Goal: Navigation & Orientation: Find specific page/section

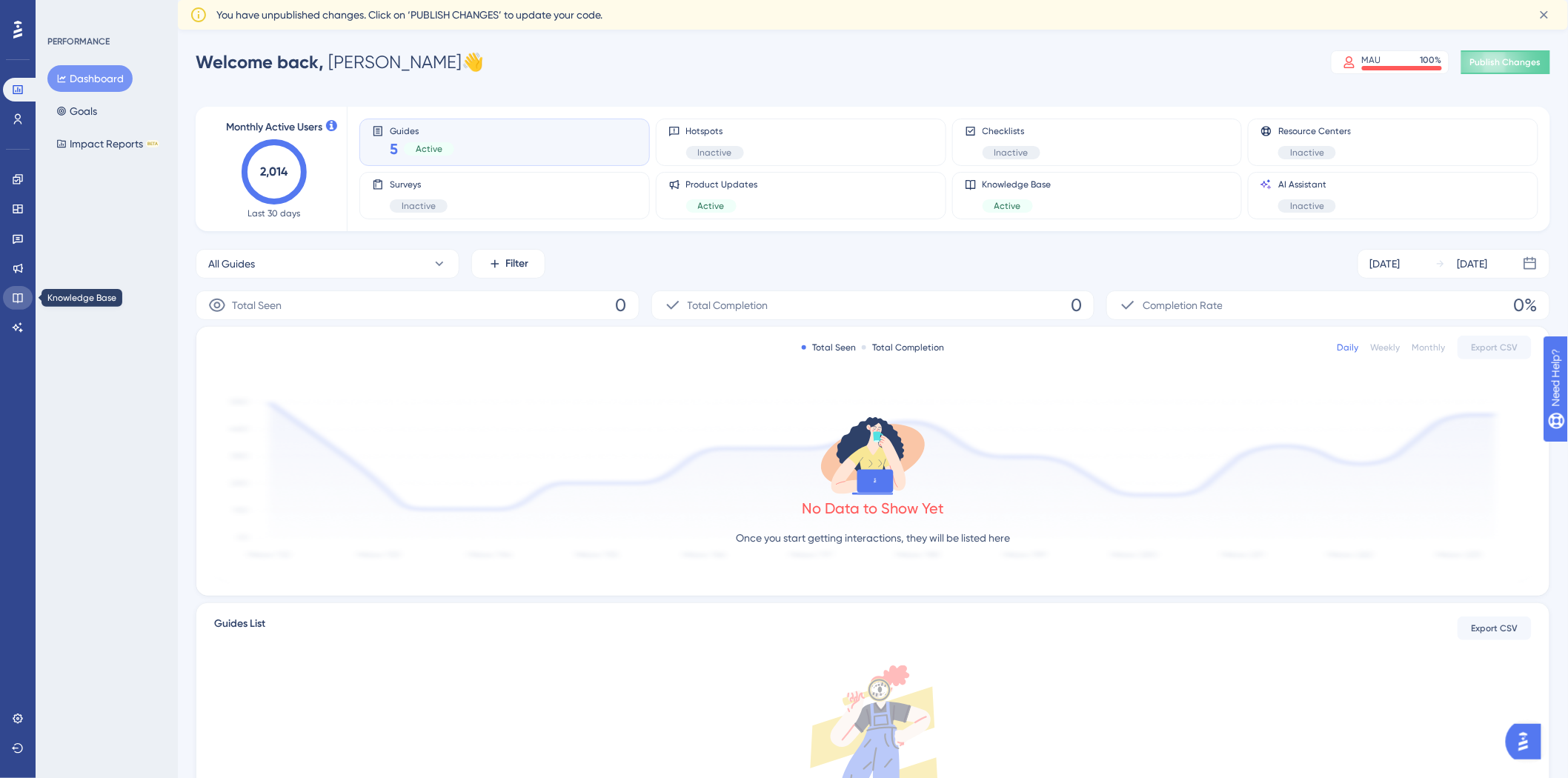
click at [12, 292] on icon at bounding box center [18, 297] width 12 height 12
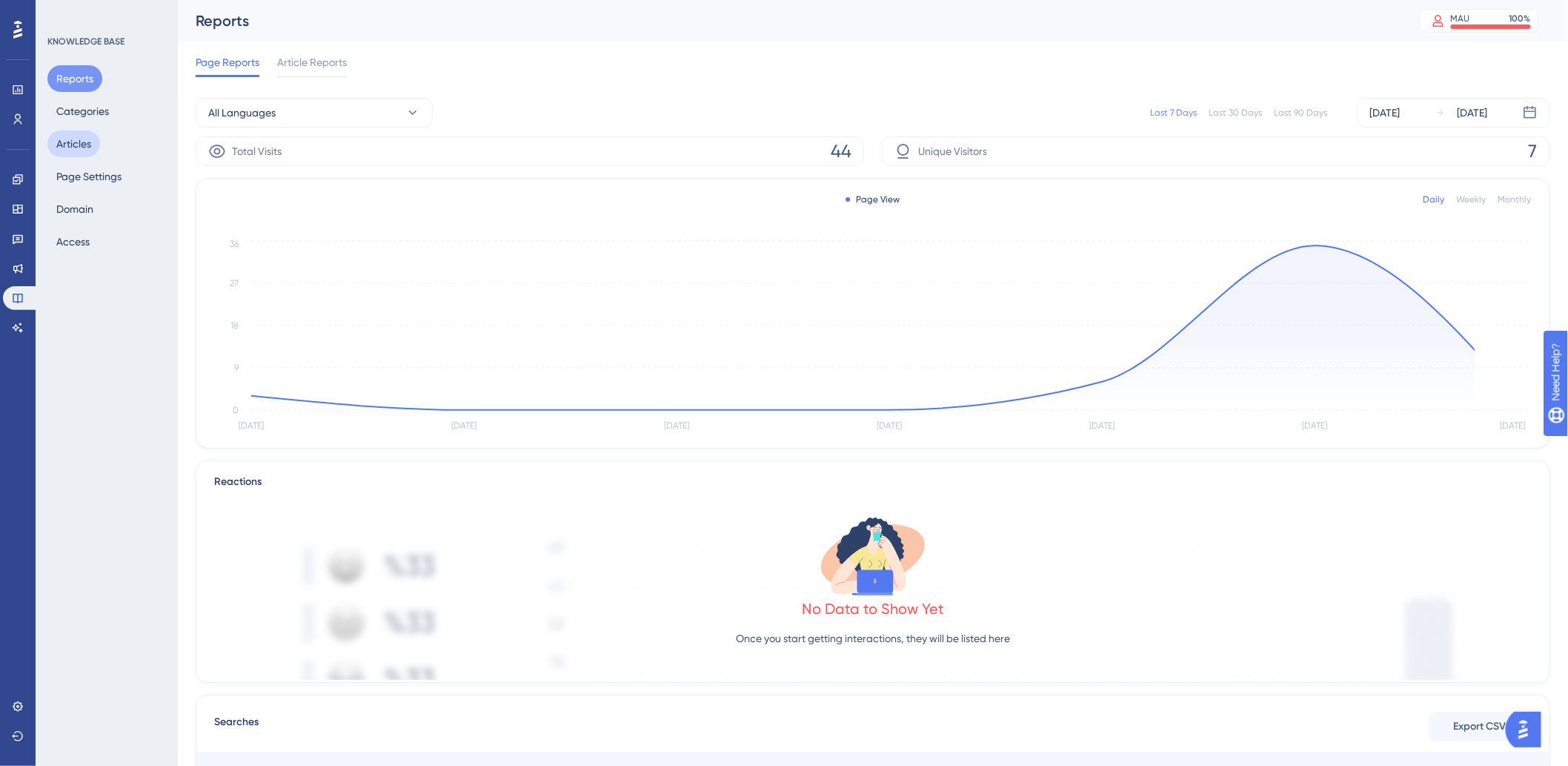
click at [71, 137] on button "Articles" at bounding box center [73, 144] width 53 height 26
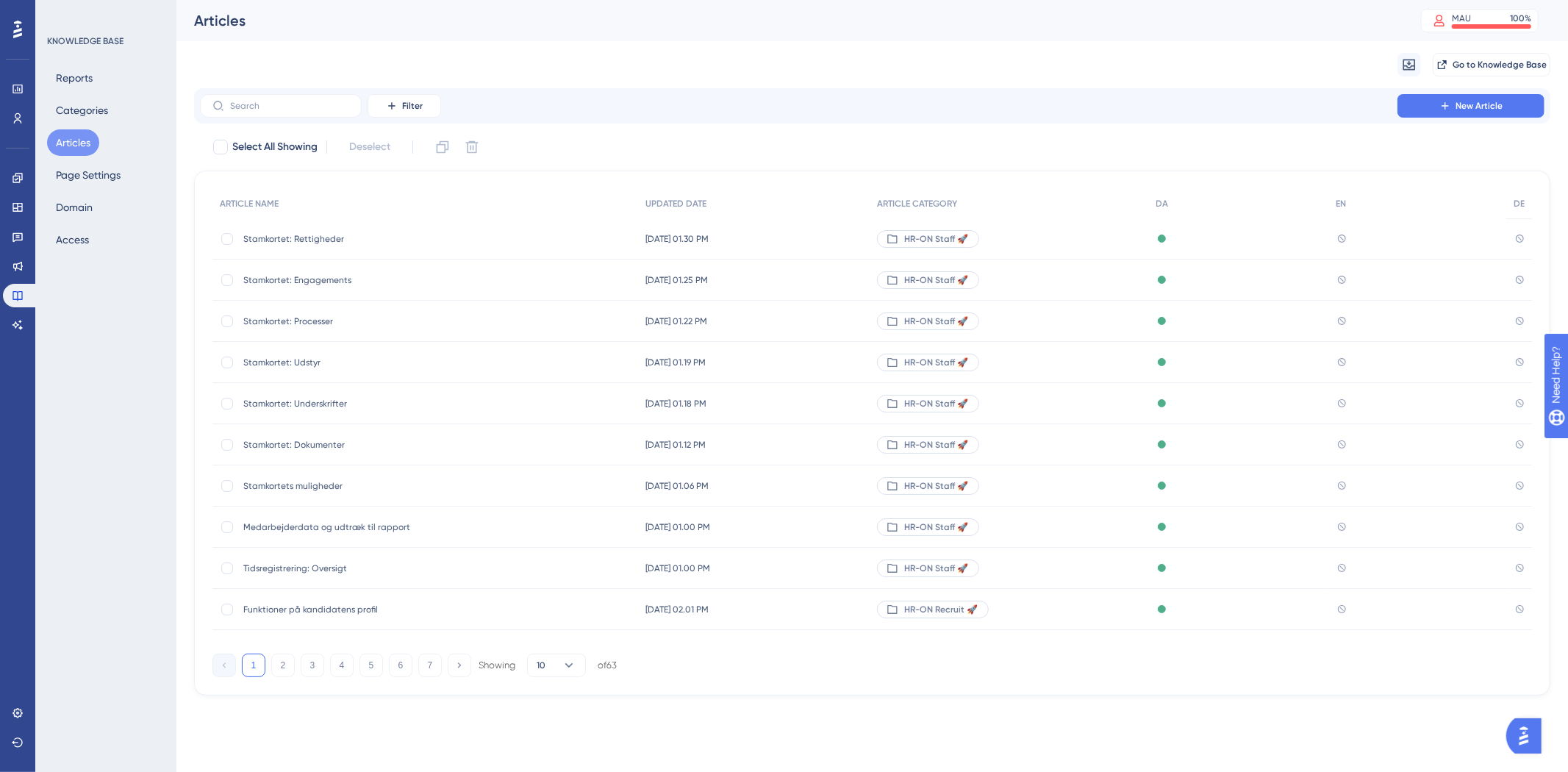
click at [111, 94] on div "Reports Categories Articles Page Settings Domain Access" at bounding box center [106, 159] width 119 height 189
click at [103, 106] on button "Categories" at bounding box center [81, 110] width 70 height 26
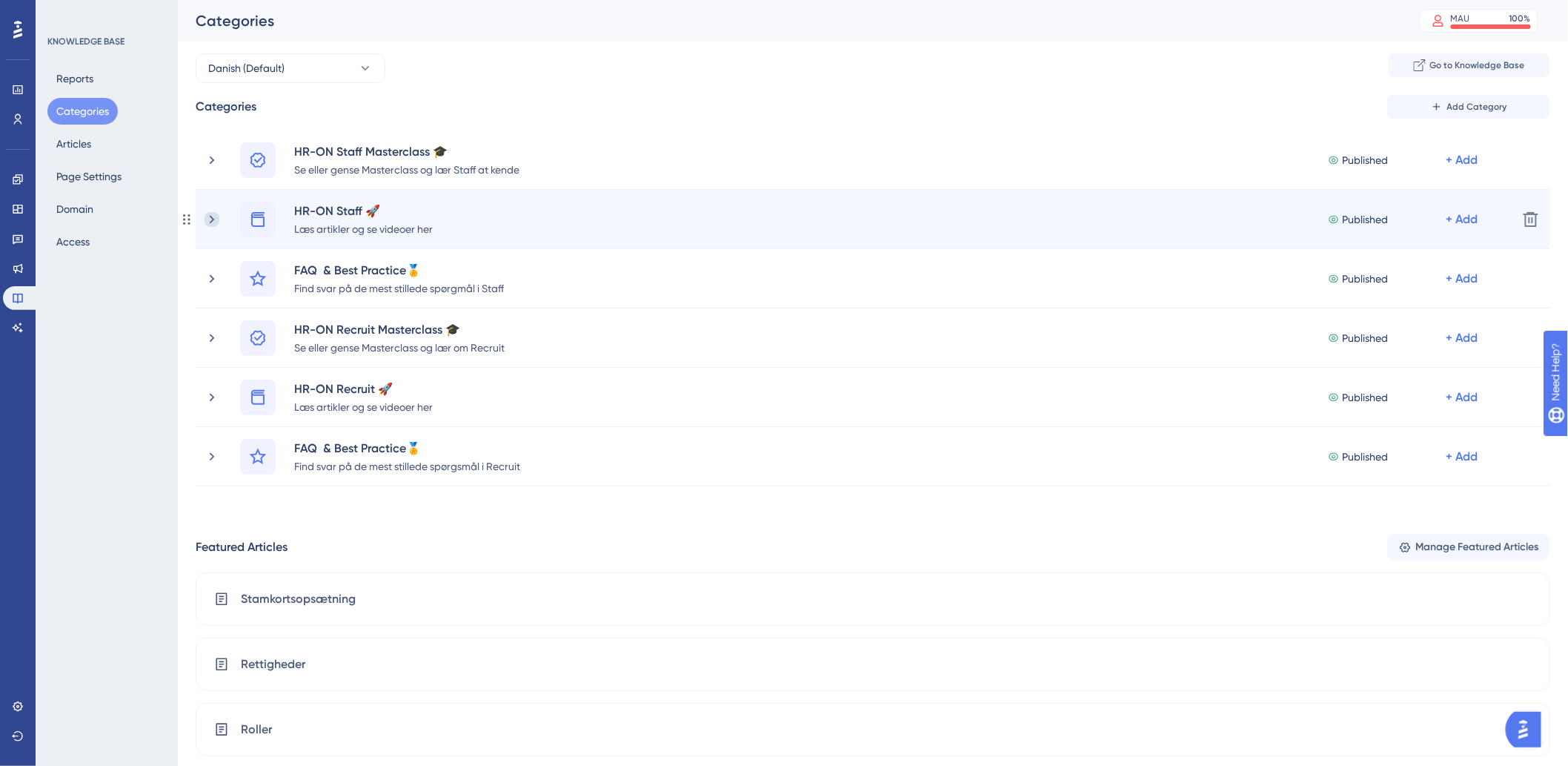
click at [211, 220] on icon at bounding box center [212, 219] width 15 height 15
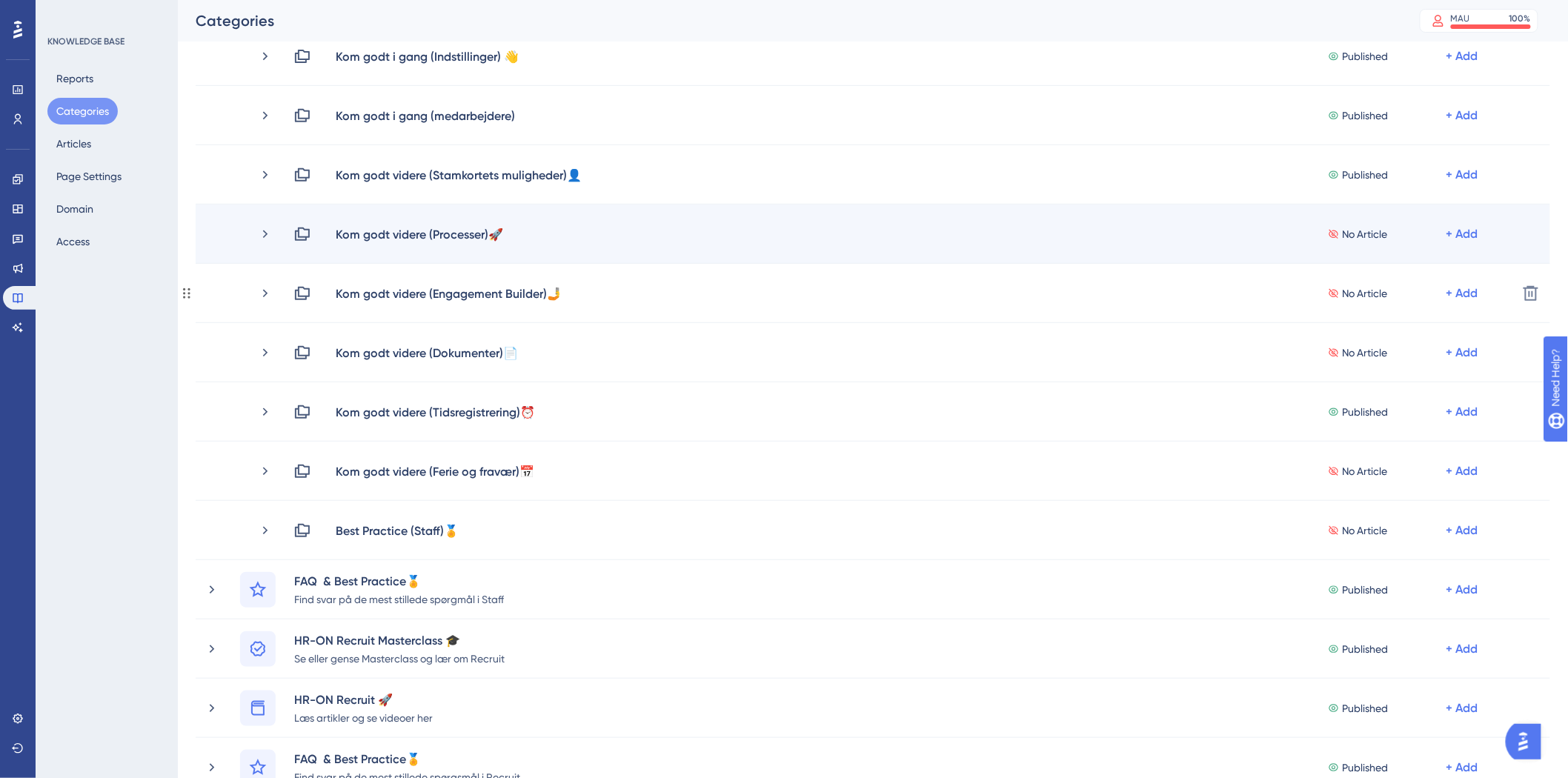
scroll to position [246, 0]
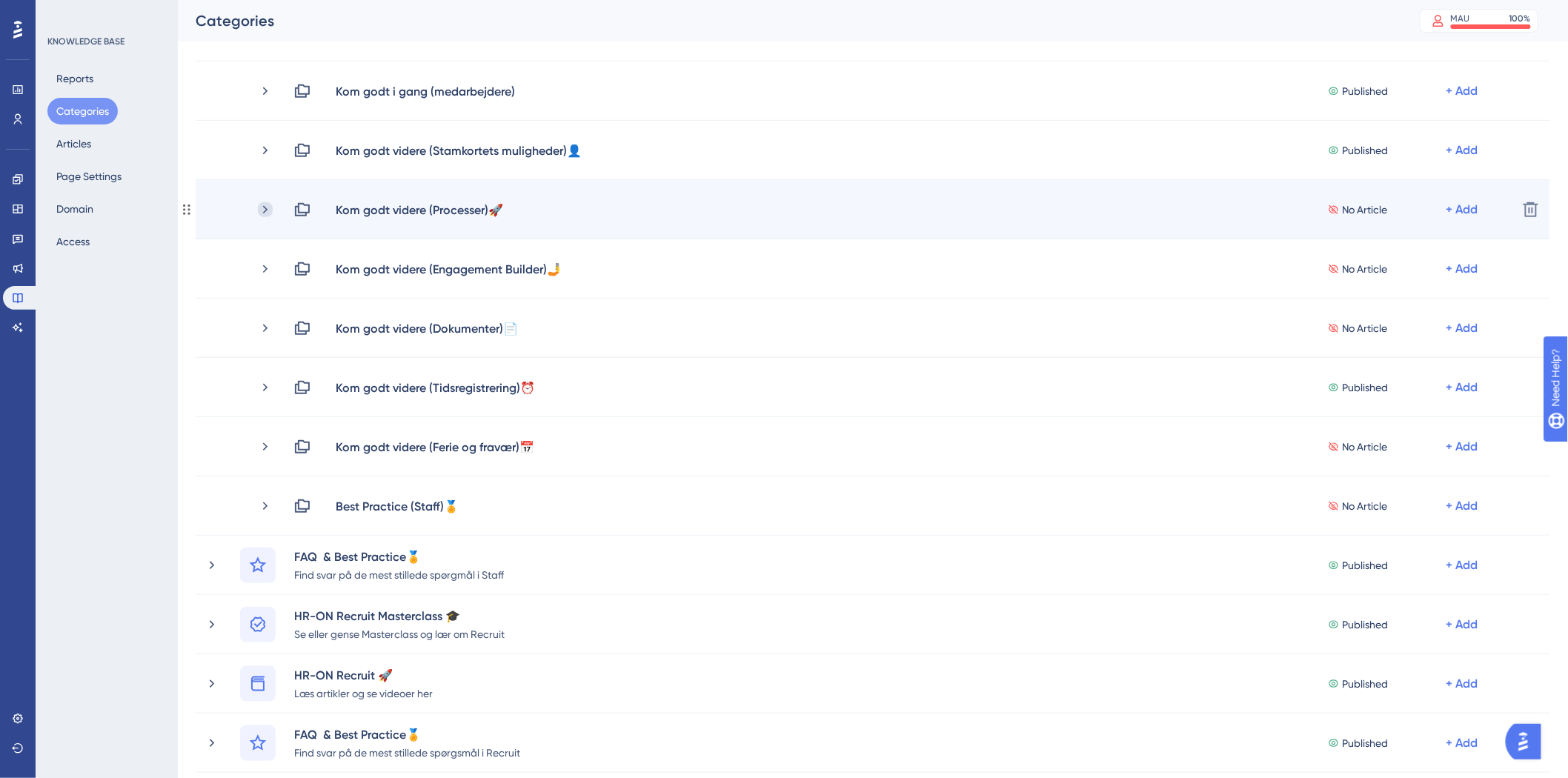
click at [263, 213] on icon at bounding box center [265, 210] width 15 height 15
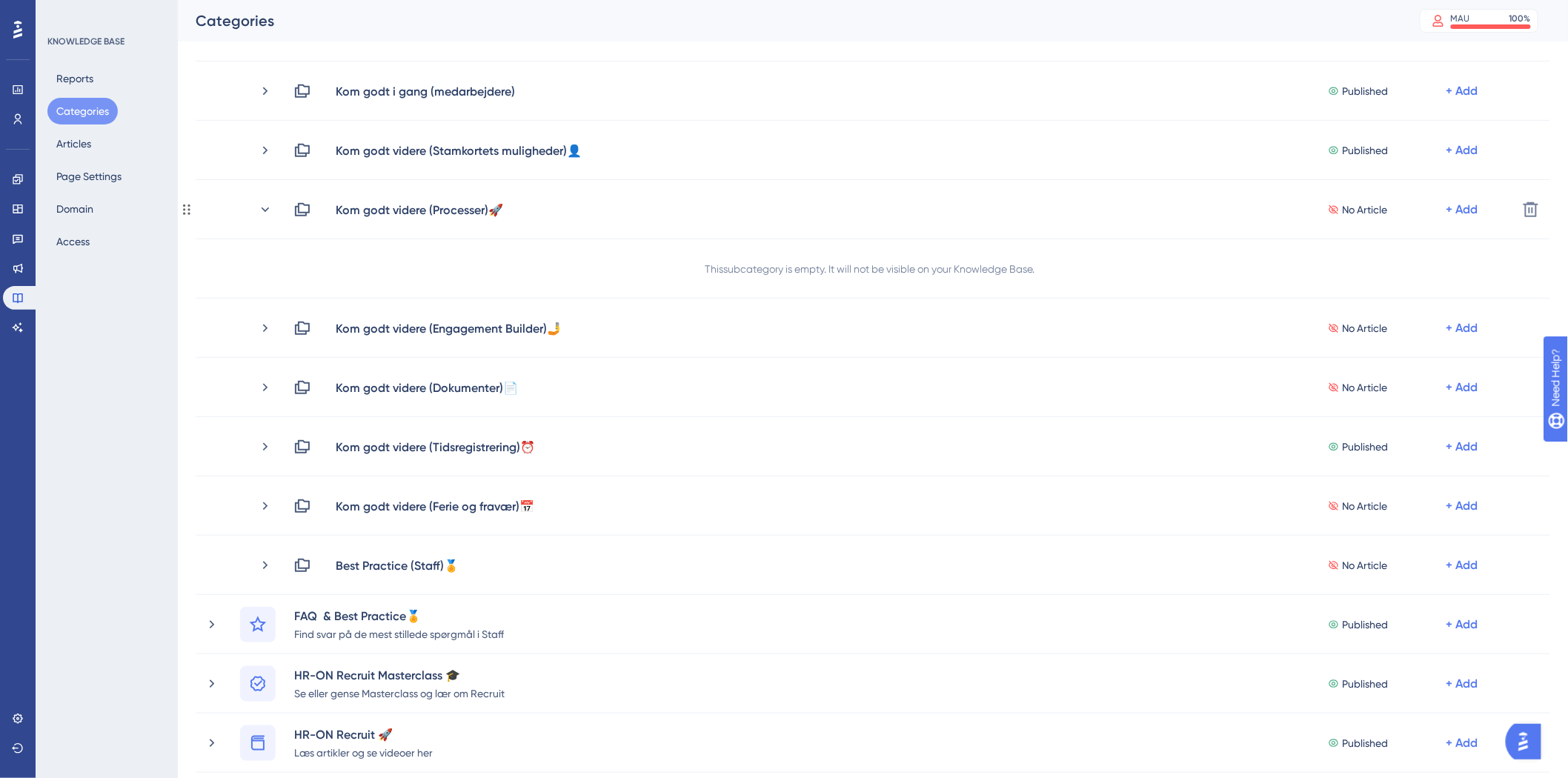
click at [263, 213] on icon at bounding box center [265, 210] width 15 height 15
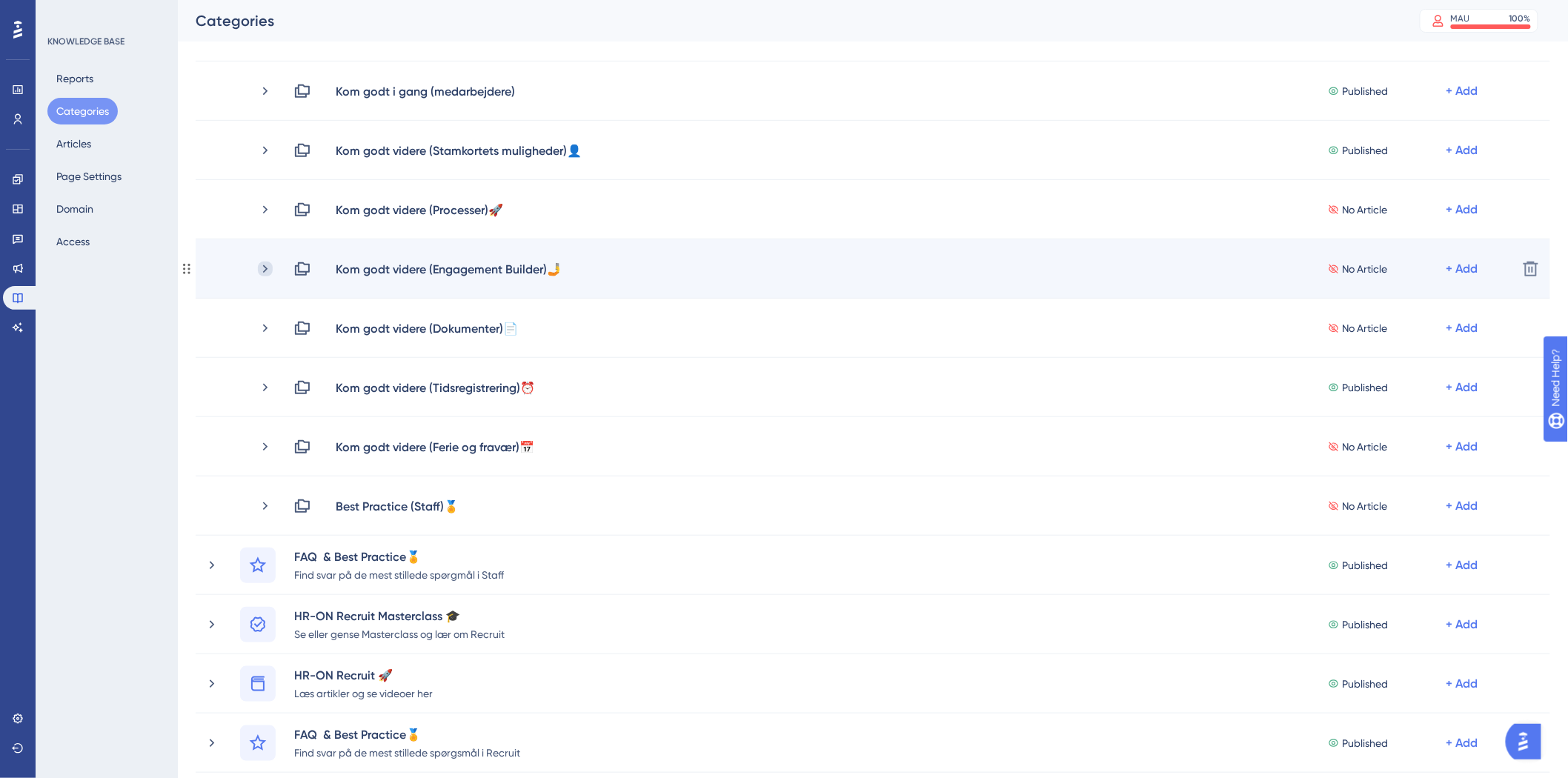
click at [264, 265] on icon at bounding box center [265, 268] width 5 height 8
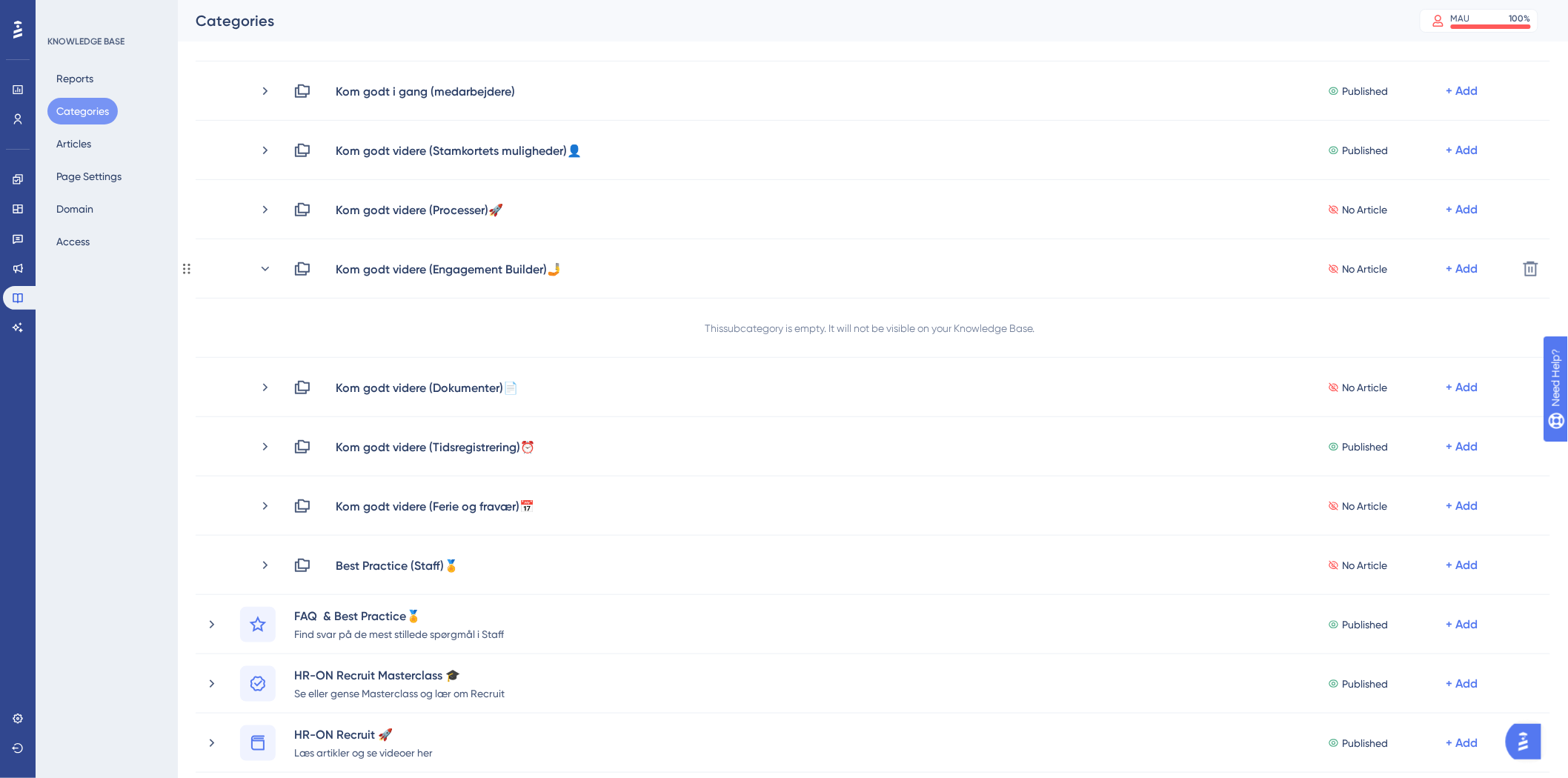
click at [264, 265] on icon at bounding box center [265, 269] width 15 height 15
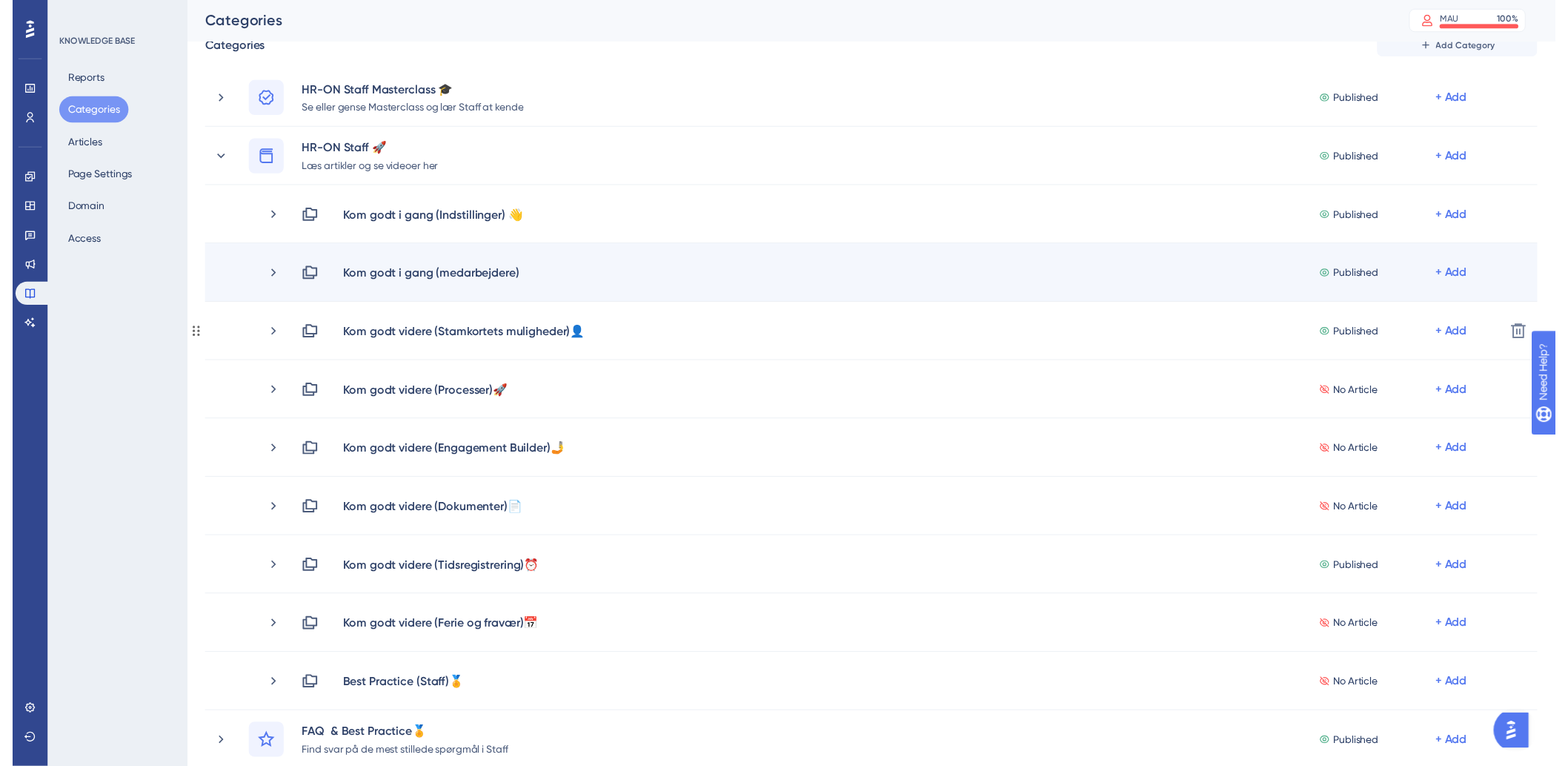
scroll to position [0, 0]
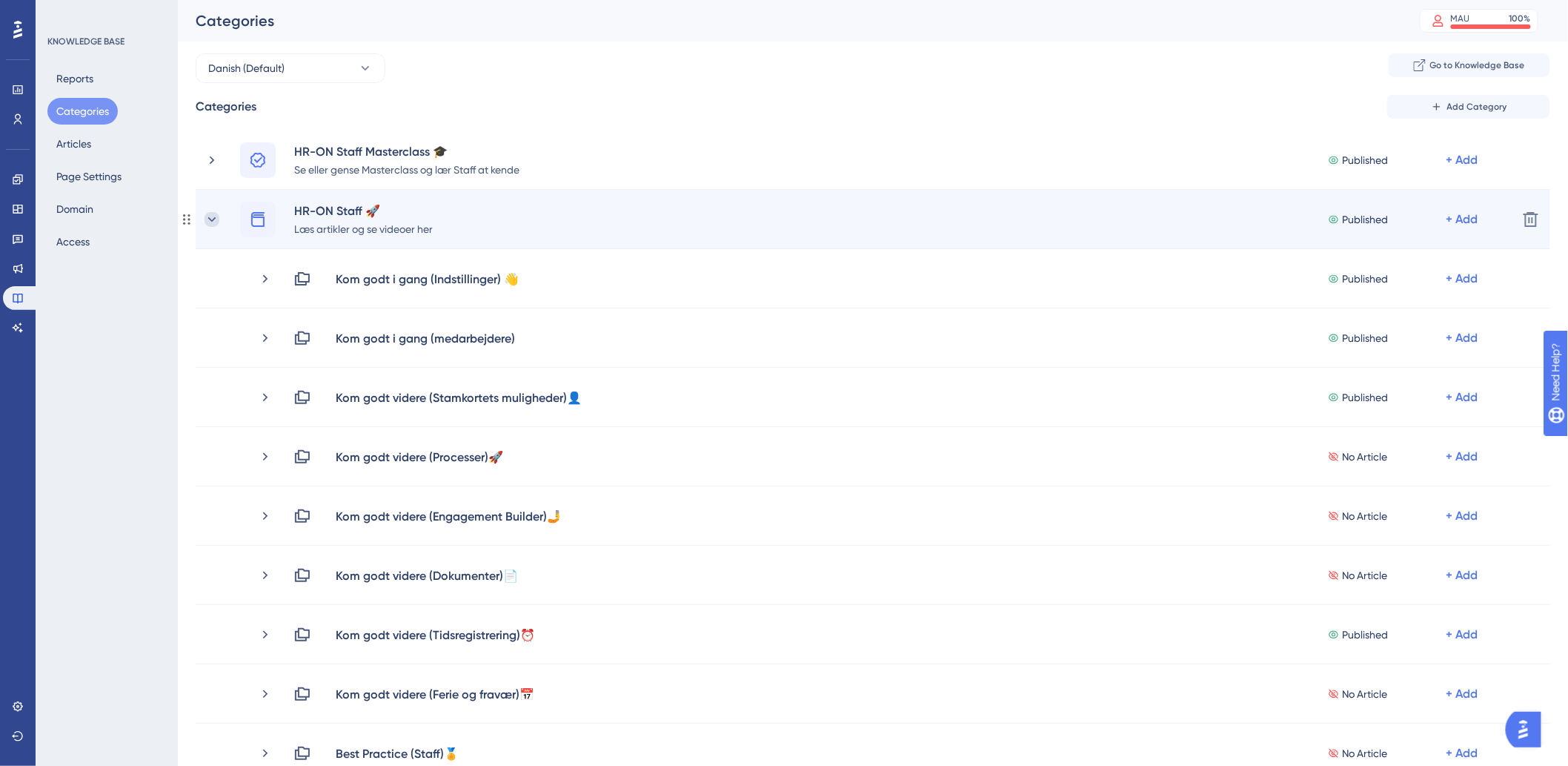
click at [208, 211] on div "HR-ON Staff 🚀 Læs artikler og se videoer her Published + Add" at bounding box center [854, 219] width 1301 height 36
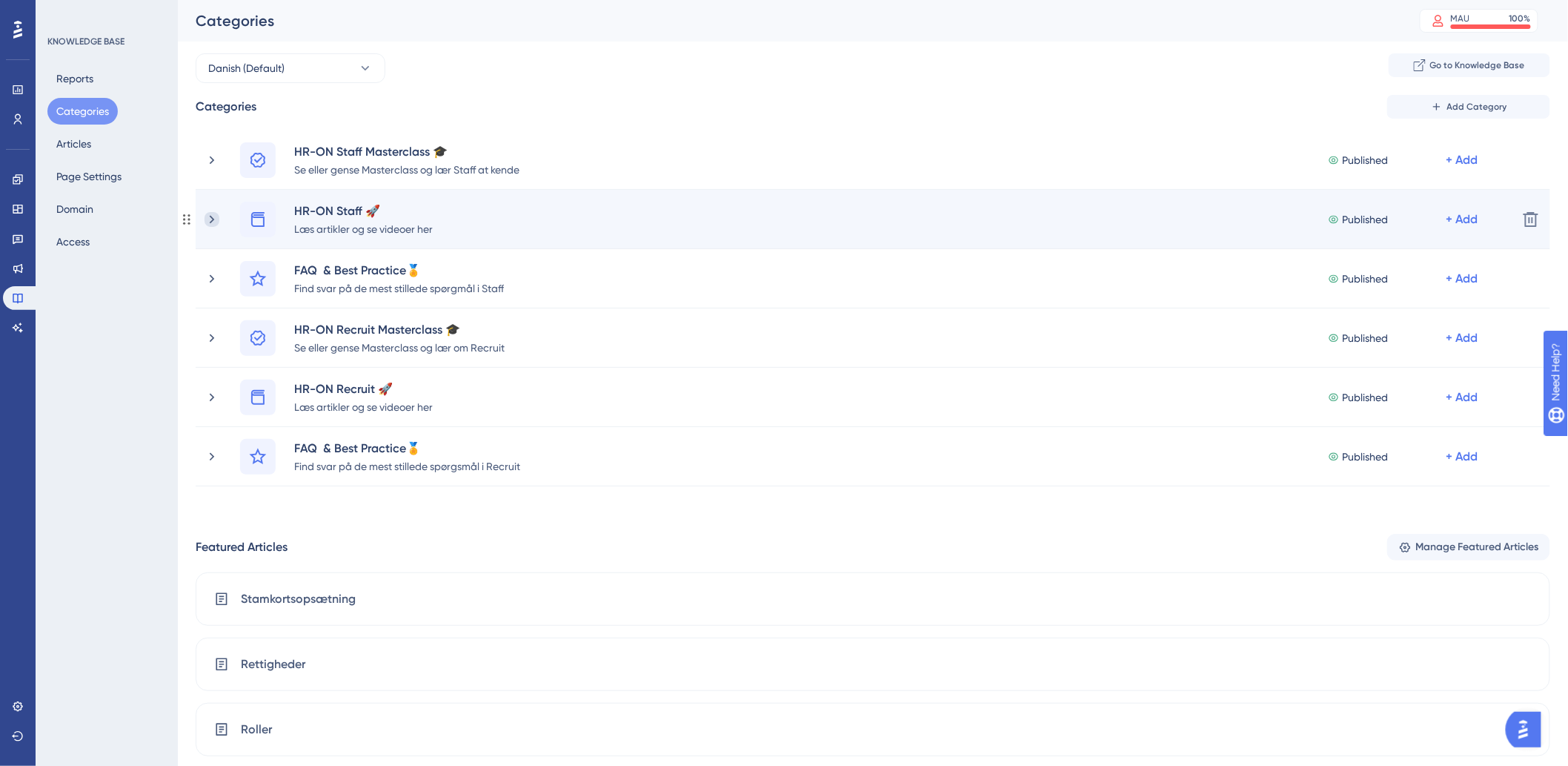
click at [217, 220] on icon at bounding box center [212, 219] width 15 height 15
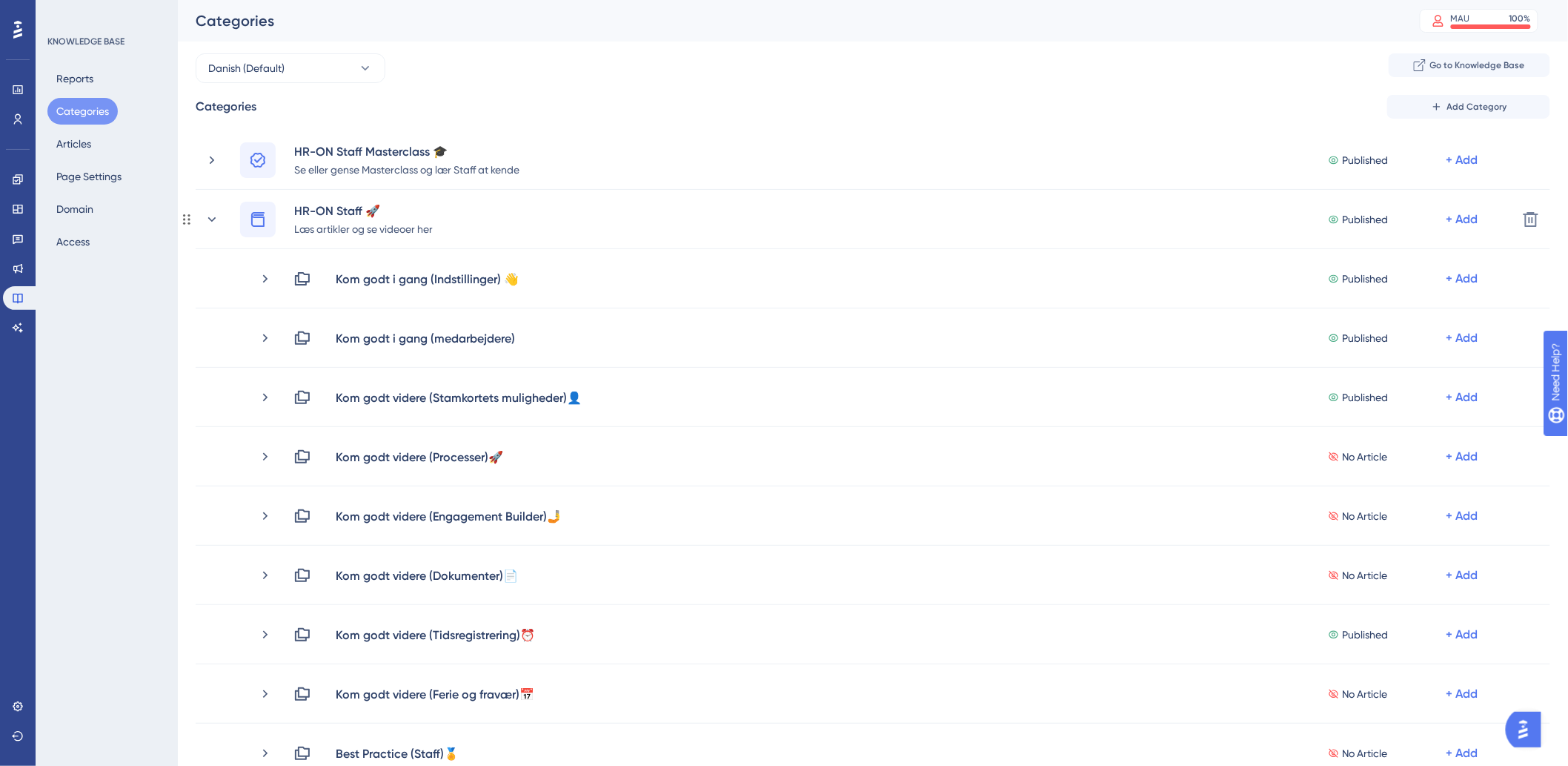
click at [217, 220] on icon at bounding box center [212, 219] width 15 height 15
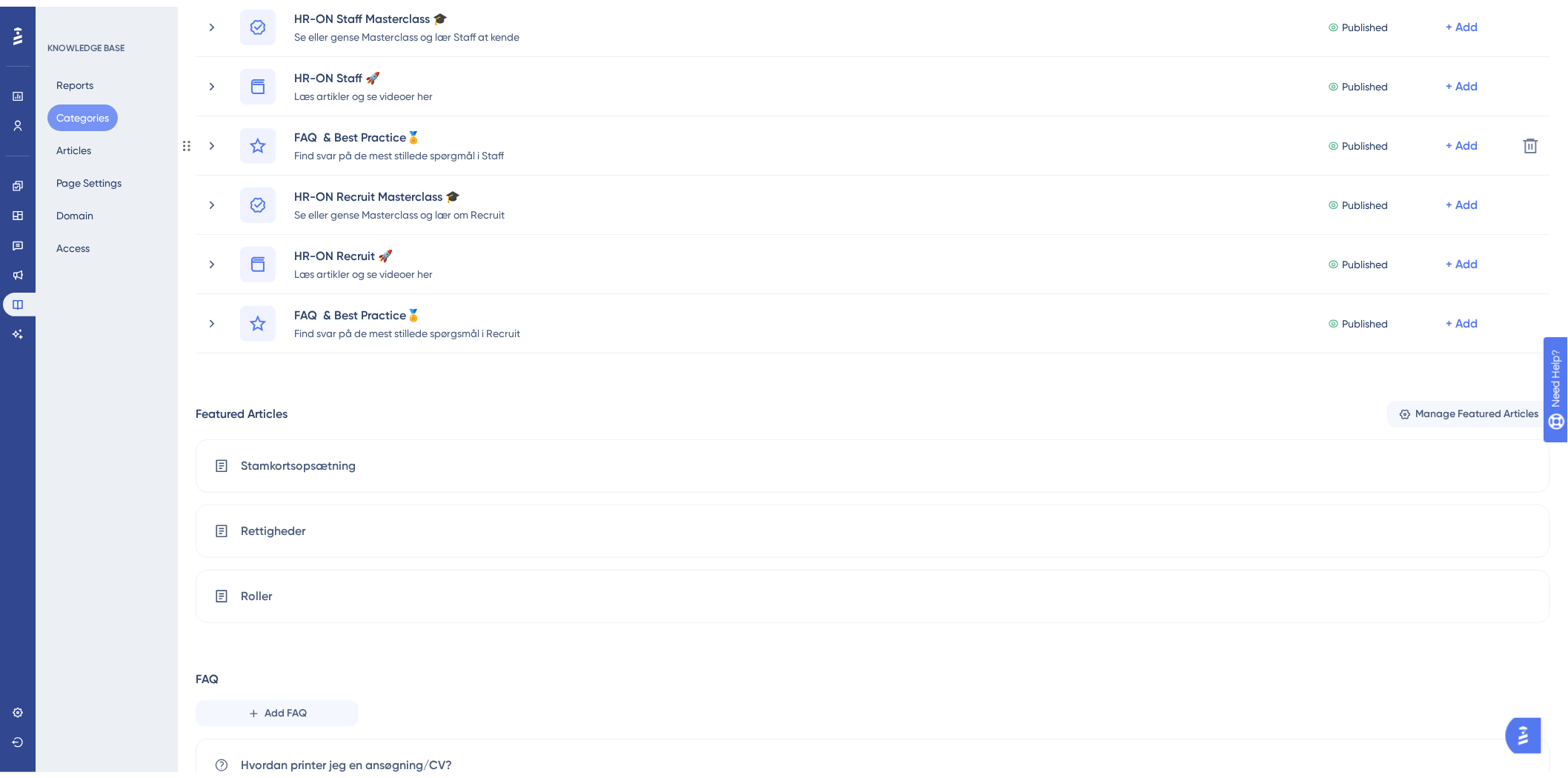
scroll to position [194, 0]
